Goal: Task Accomplishment & Management: Complete application form

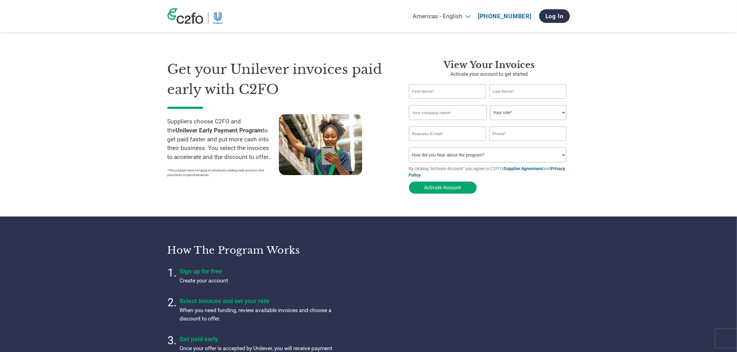
click at [415, 92] on input "text" at bounding box center [447, 91] width 77 height 15
click at [426, 78] on div "View Your Invoices Activate your account to get started Invalid first name or f…" at bounding box center [489, 127] width 161 height 137
click at [431, 95] on input "text" at bounding box center [447, 91] width 77 height 15
type input "Anouar"
type input "El Haji"
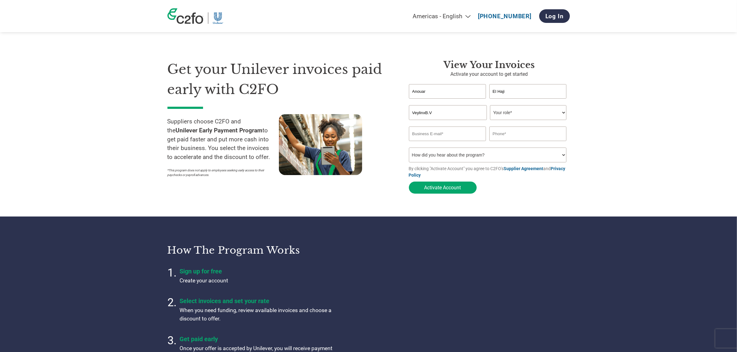
click at [425, 113] on input "VeylinxB.V" at bounding box center [448, 112] width 78 height 15
type input "Veylinx B.V"
click at [515, 115] on select "Your role* CFO Controller Credit Manager Finance Director Treasurer CEO Preside…" at bounding box center [528, 112] width 76 height 15
select select "CEO"
click at [490, 105] on select "Your role* CFO Controller Credit Manager Finance Director Treasurer CEO Preside…" at bounding box center [528, 112] width 76 height 15
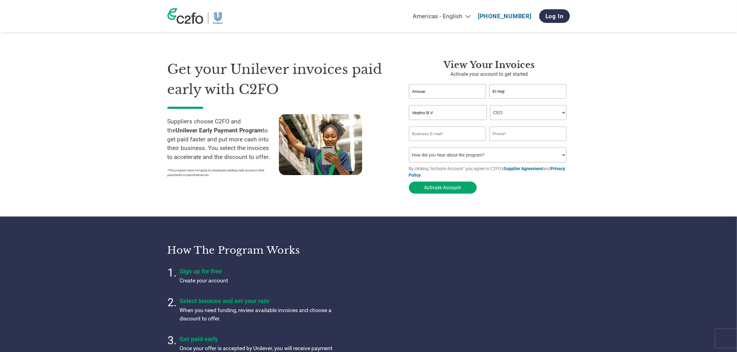
click at [454, 139] on input "email" at bounding box center [447, 134] width 77 height 15
type input "[EMAIL_ADDRESS][DOMAIN_NAME]"
